Goal: Check status: Check status

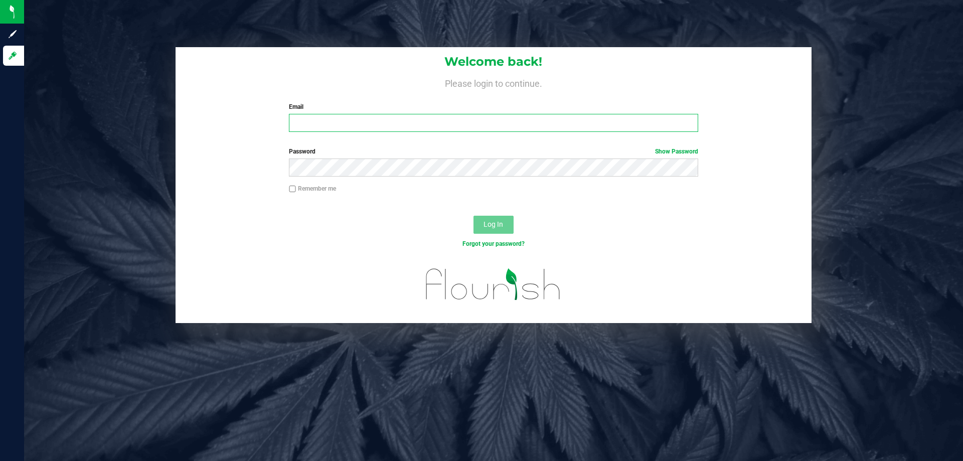
click at [322, 126] on input "Email" at bounding box center [493, 123] width 409 height 18
type input "[EMAIL_ADDRESS][DOMAIN_NAME]"
click at [500, 226] on span "Log In" at bounding box center [494, 224] width 20 height 8
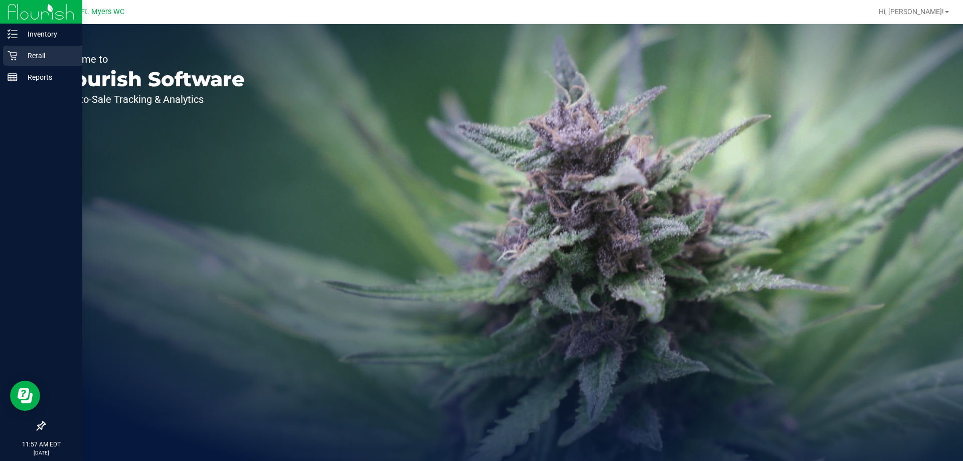
click at [19, 50] on p "Retail" at bounding box center [48, 56] width 60 height 12
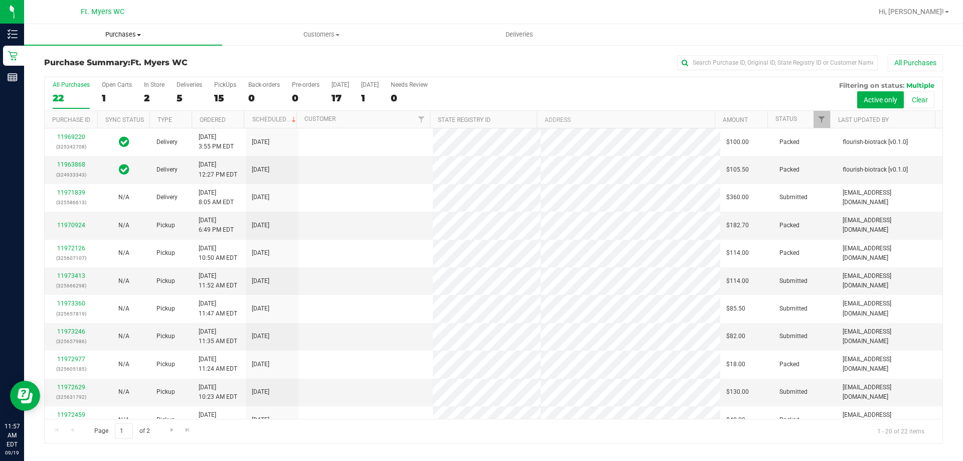
click at [124, 31] on span "Purchases" at bounding box center [123, 34] width 198 height 9
click at [52, 74] on span "Fulfillment" at bounding box center [55, 72] width 62 height 9
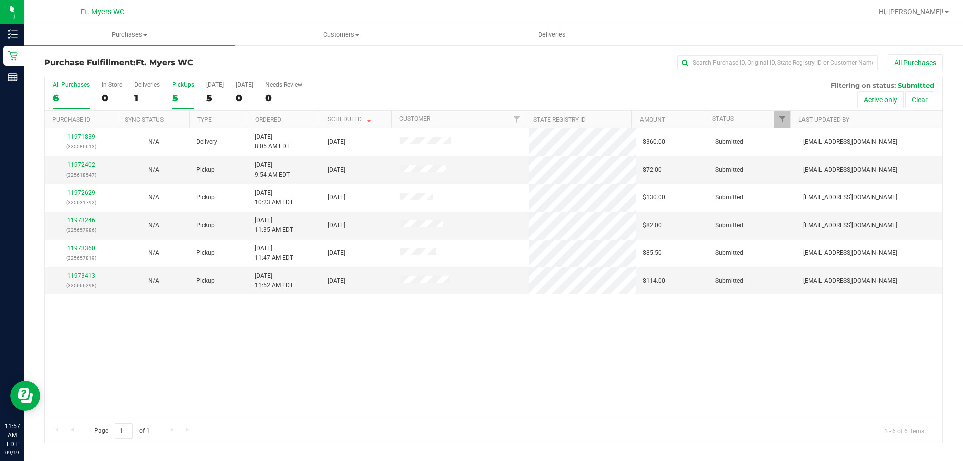
click at [178, 88] on label "PickUps 5" at bounding box center [183, 95] width 22 height 28
click at [0, 0] on input "PickUps 5" at bounding box center [0, 0] width 0 height 0
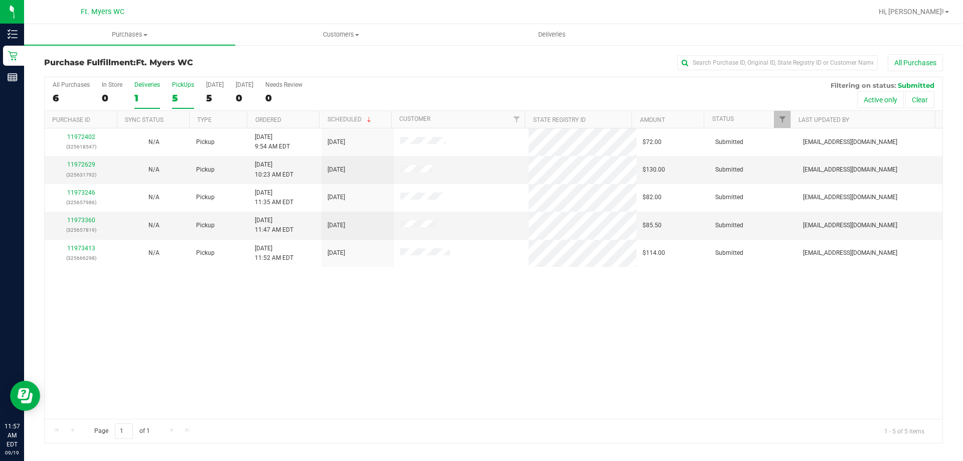
click at [149, 88] on label "Deliveries 1" at bounding box center [147, 95] width 26 height 28
click at [0, 0] on input "Deliveries 1" at bounding box center [0, 0] width 0 height 0
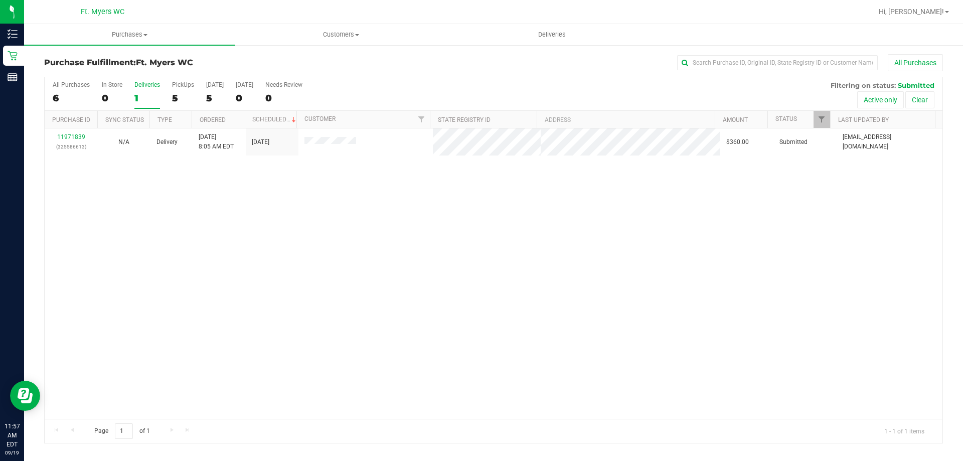
click at [27, 52] on div "Purchase Fulfillment: Ft. [PERSON_NAME] All Purchases All Purchases 6 In Store …" at bounding box center [493, 248] width 939 height 409
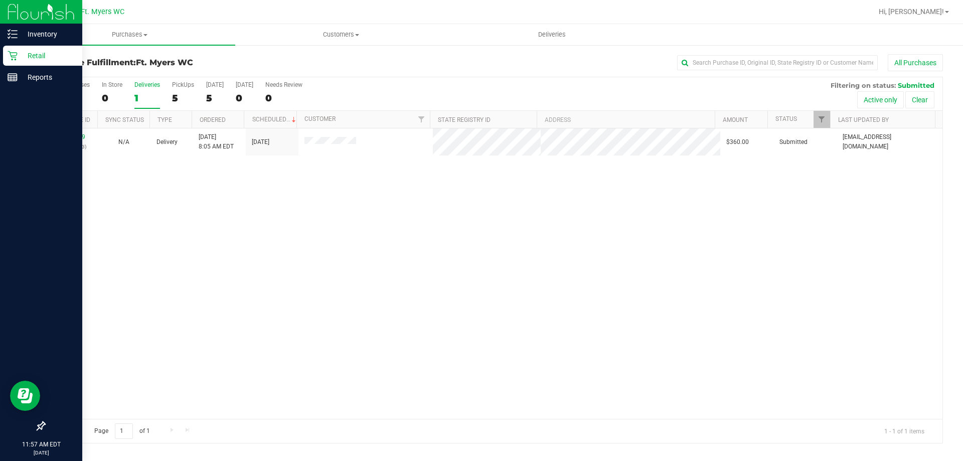
click at [0, 59] on link "Retail" at bounding box center [41, 57] width 82 height 22
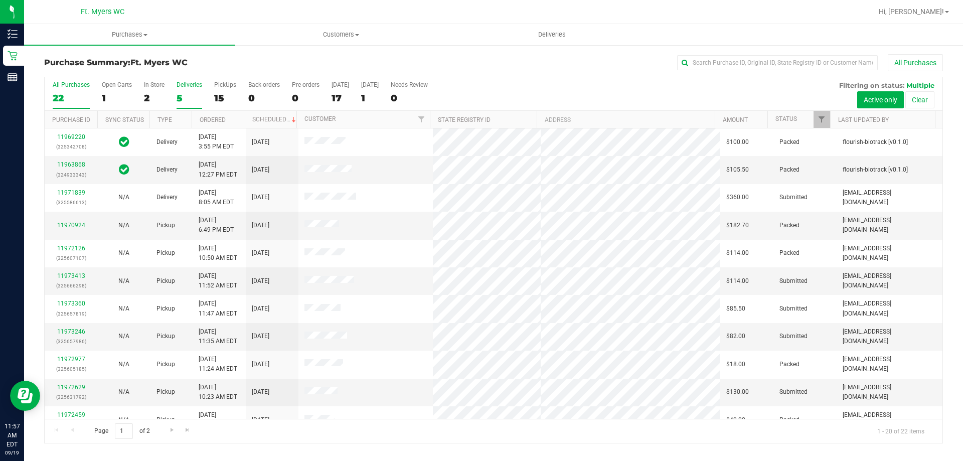
click at [181, 97] on div "5" at bounding box center [190, 98] width 26 height 12
click at [0, 0] on input "Deliveries 5" at bounding box center [0, 0] width 0 height 0
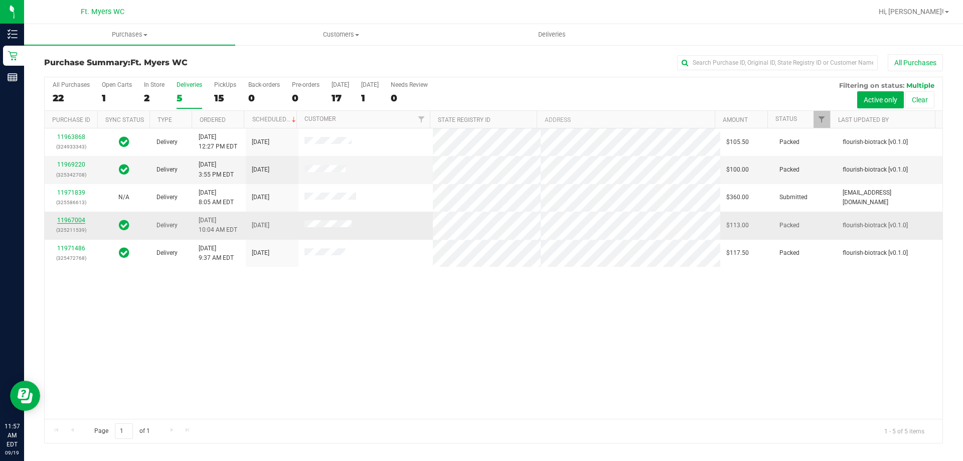
click at [64, 220] on link "11967004" at bounding box center [71, 220] width 28 height 7
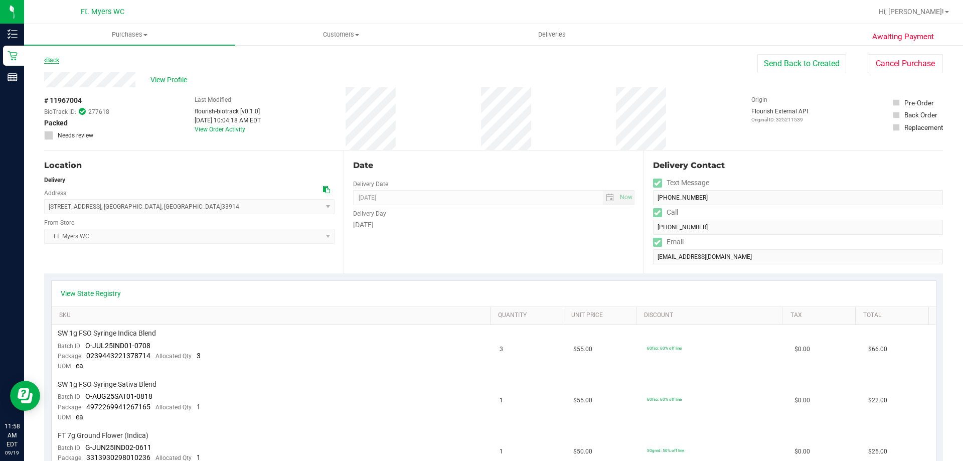
click at [47, 61] on link "Back" at bounding box center [51, 60] width 15 height 7
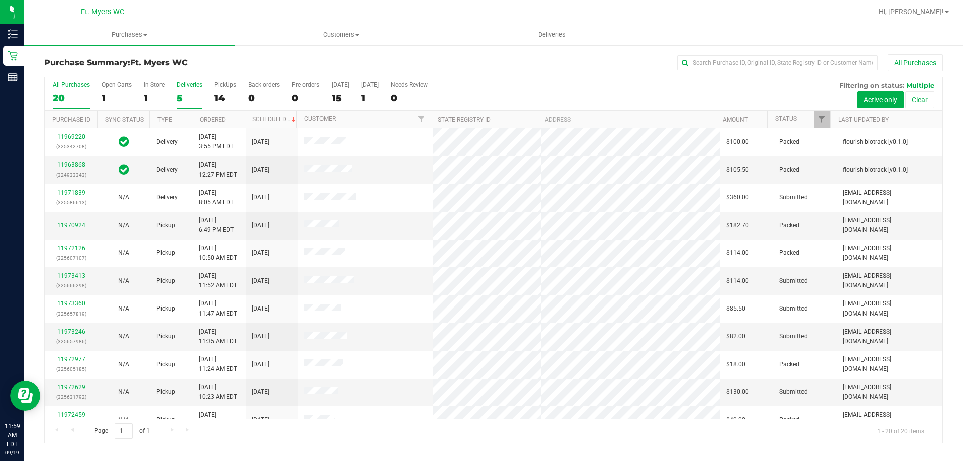
click at [199, 100] on div "5" at bounding box center [190, 98] width 26 height 12
click at [0, 0] on input "Deliveries 5" at bounding box center [0, 0] width 0 height 0
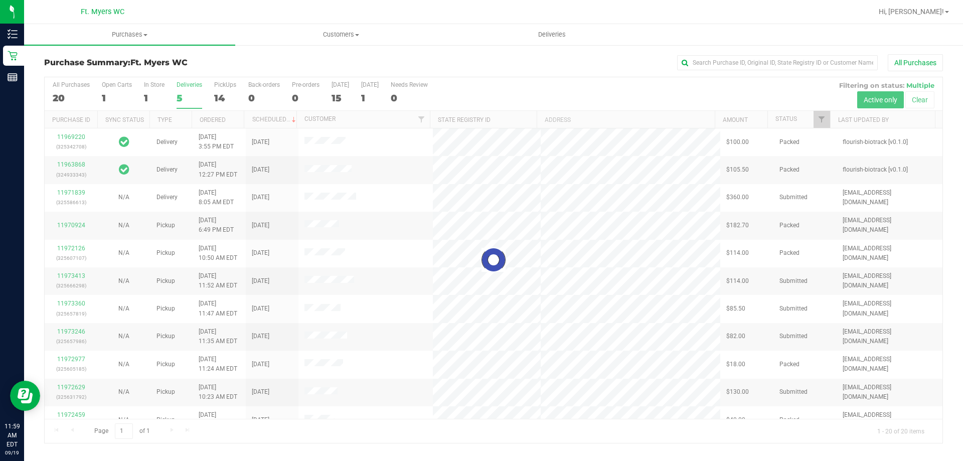
click at [193, 101] on div at bounding box center [494, 260] width 898 height 366
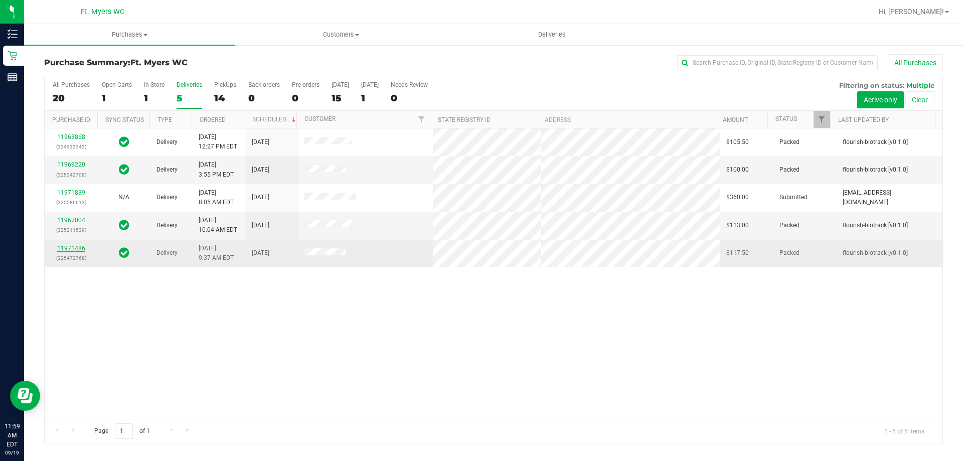
click at [75, 250] on link "11971486" at bounding box center [71, 248] width 28 height 7
